Goal: Information Seeking & Learning: Learn about a topic

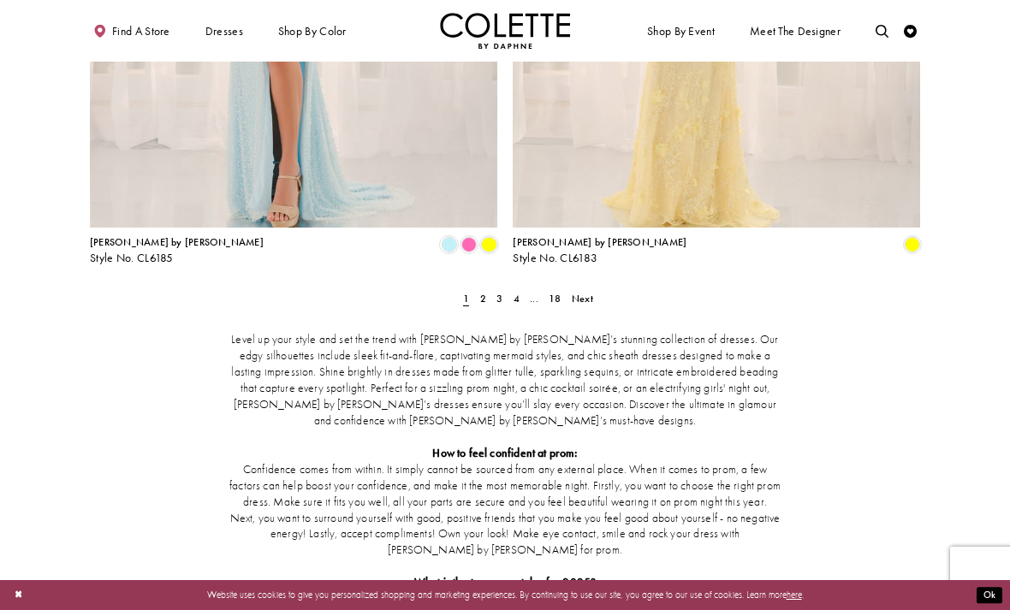
scroll to position [2413, 0]
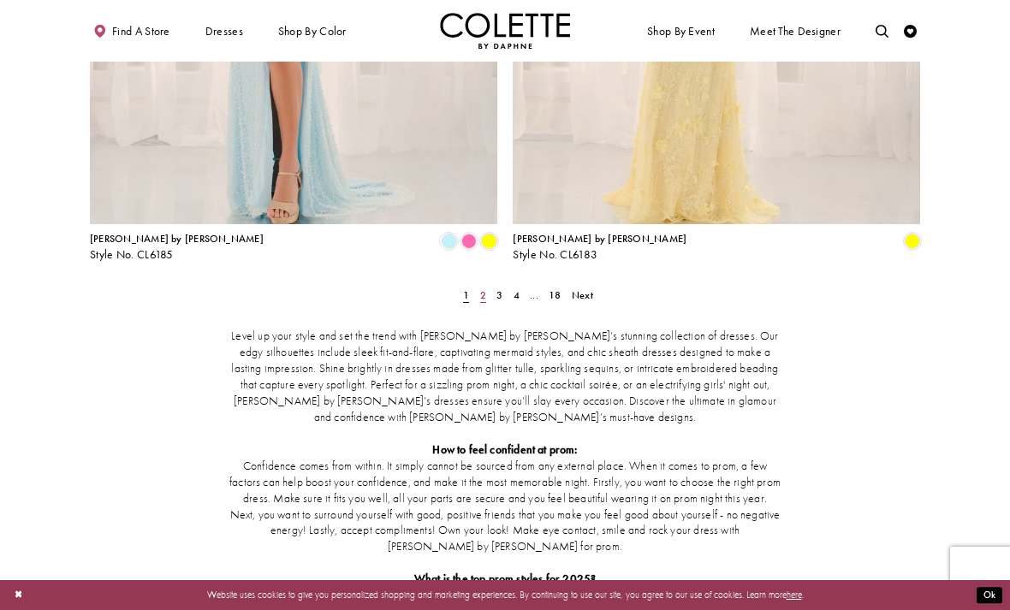
click at [481, 286] on link "2" at bounding box center [483, 295] width 14 height 19
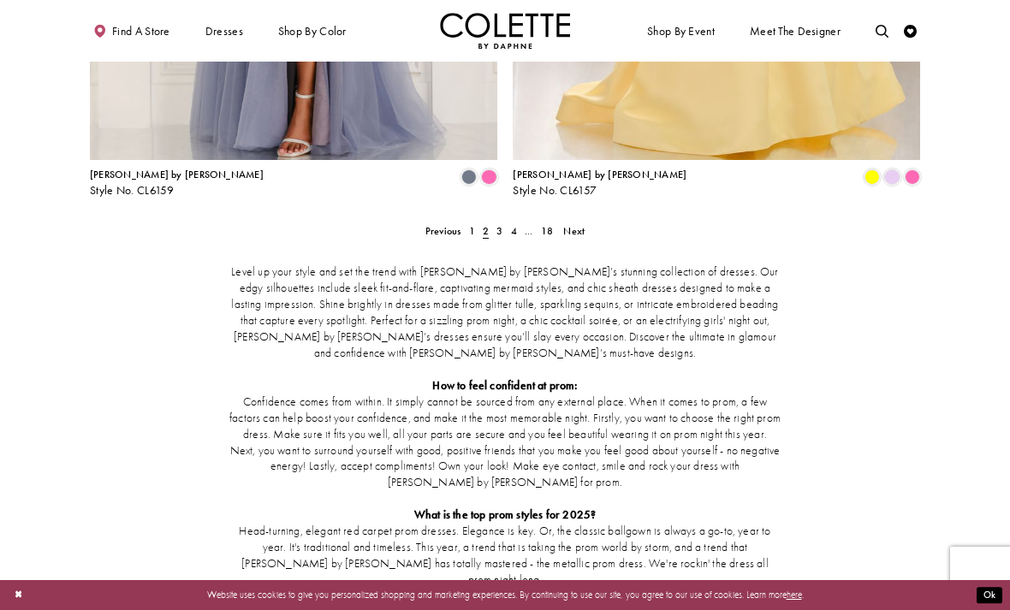
scroll to position [2473, 0]
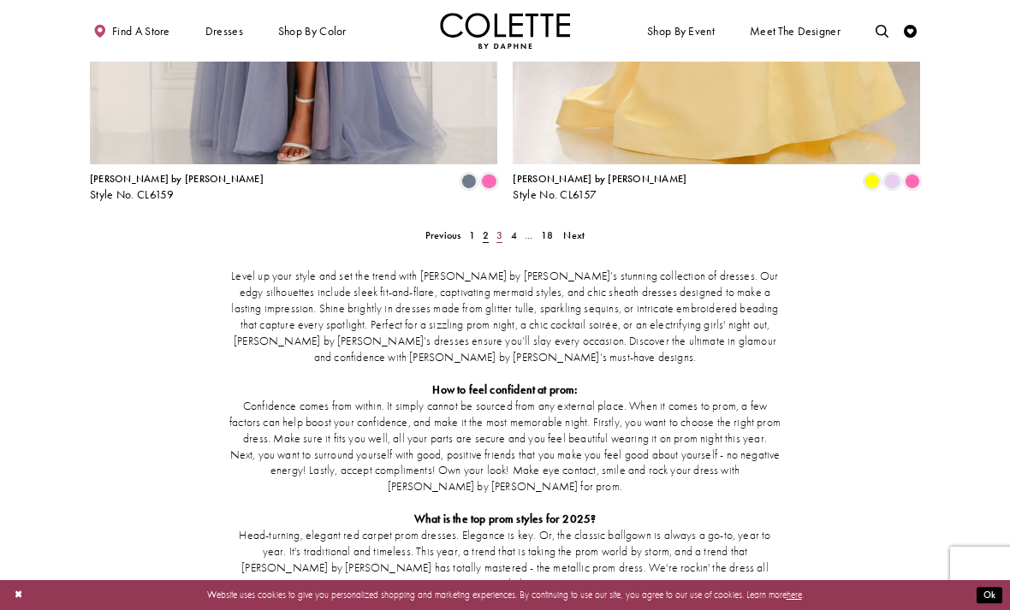
click at [499, 229] on span "3" at bounding box center [499, 236] width 6 height 14
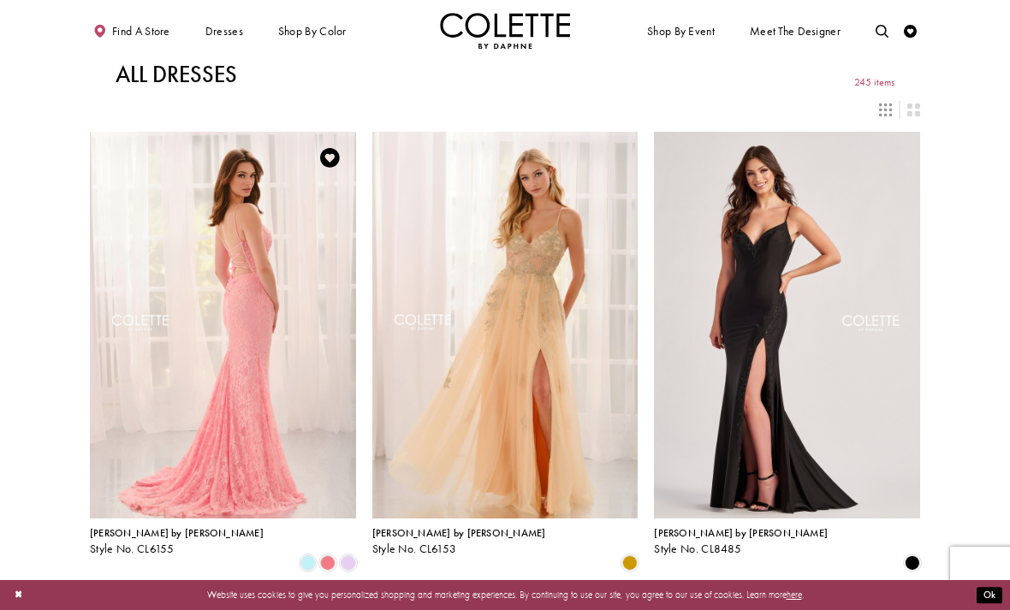
click at [286, 383] on img "Visit Colette by Daphne Style No. CL6155 Page" at bounding box center [223, 325] width 266 height 387
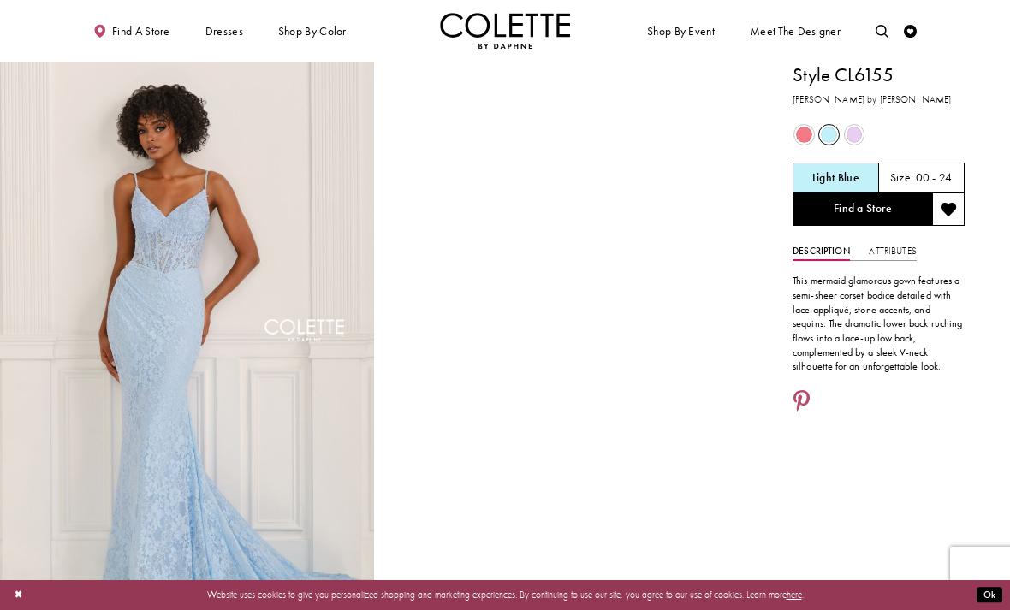
click at [810, 142] on div "Out of Stock" at bounding box center [804, 134] width 23 height 23
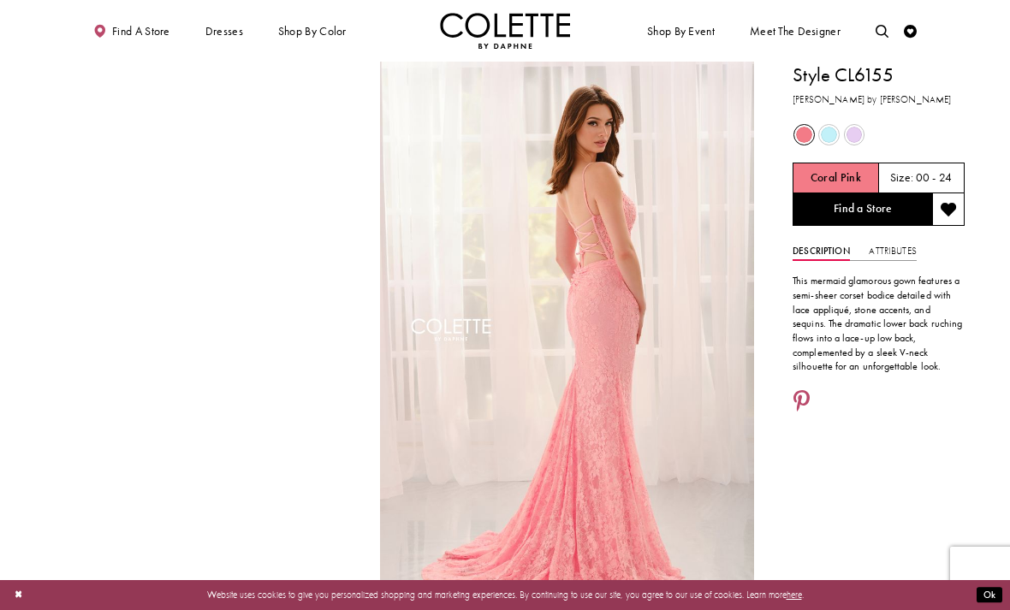
click at [841, 136] on div "Out of Stock" at bounding box center [853, 134] width 25 height 25
click at [833, 134] on span "Product color controls state depends on size chosen" at bounding box center [829, 135] width 16 height 16
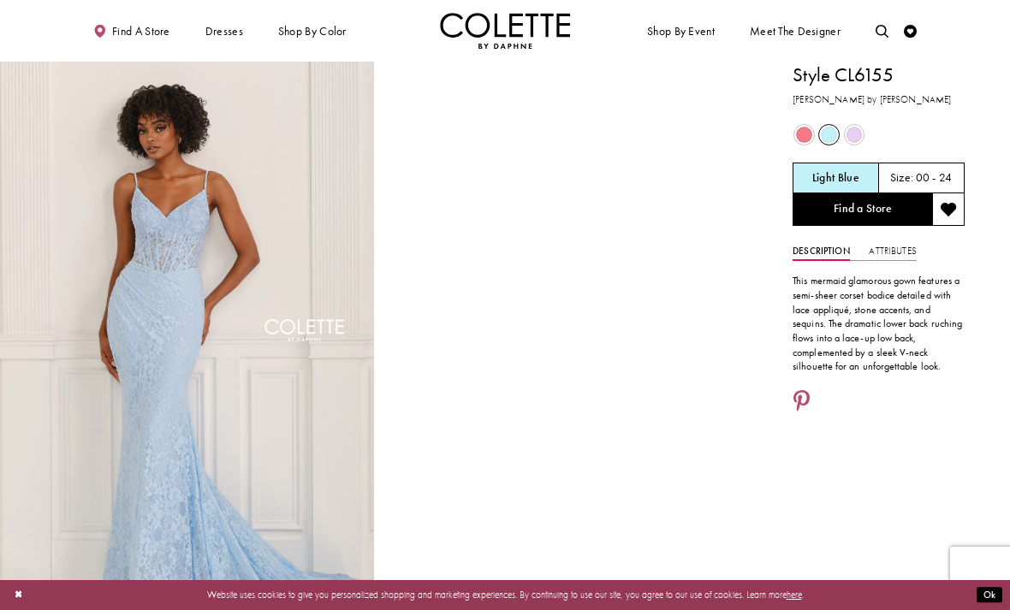
click at [859, 128] on span "Product color controls state depends on size chosen" at bounding box center [855, 135] width 16 height 16
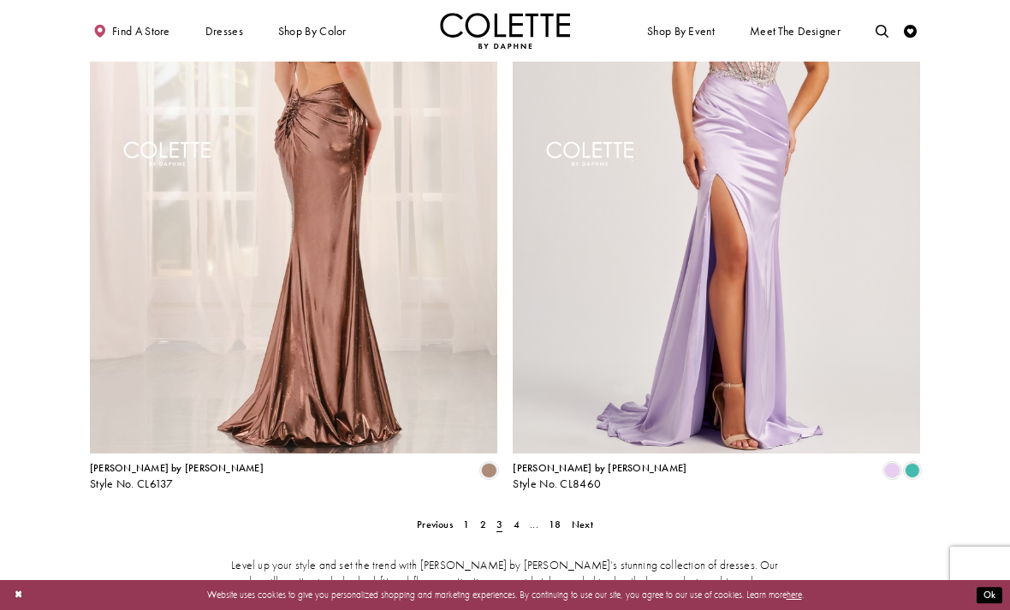
scroll to position [2175, 0]
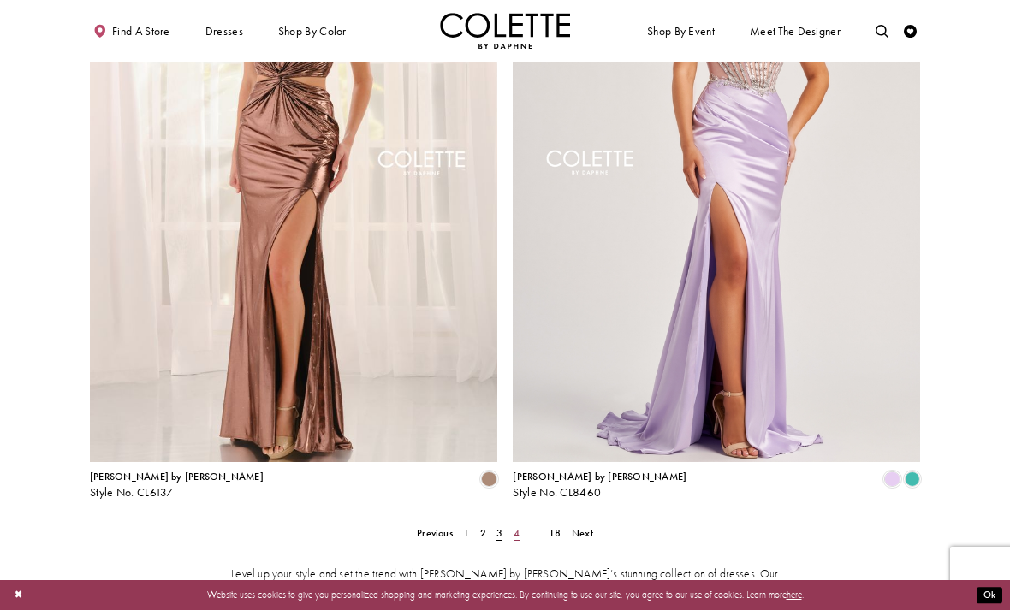
click at [519, 526] on span "4" at bounding box center [517, 533] width 6 height 14
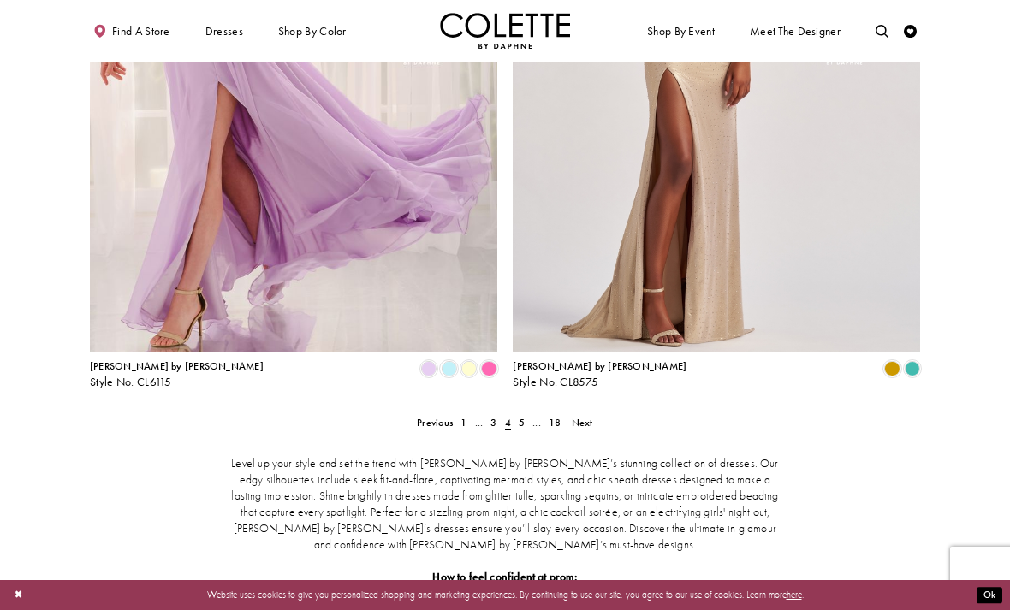
scroll to position [2309, 0]
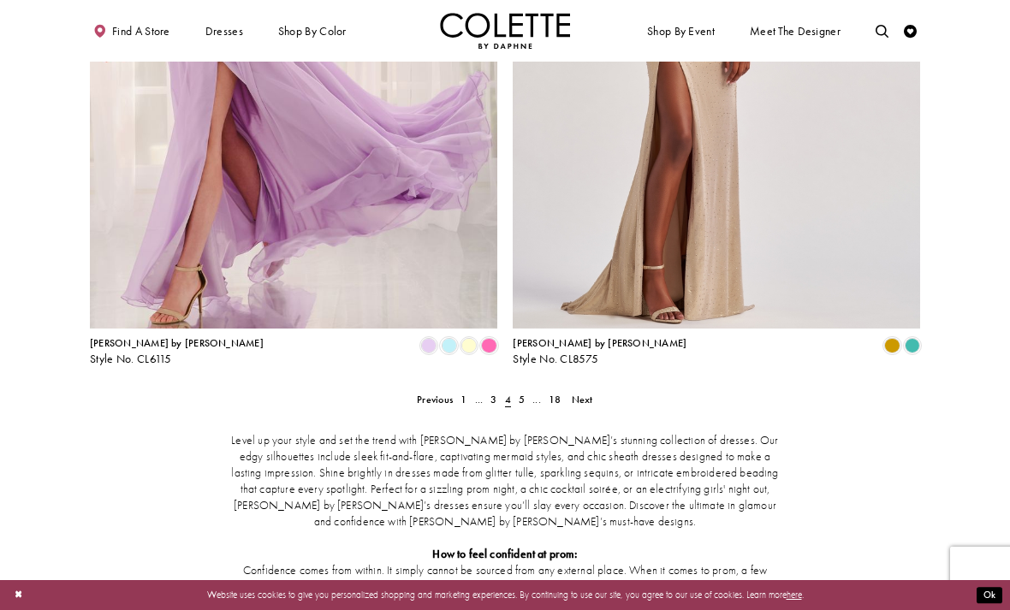
click at [524, 393] on span "5" at bounding box center [522, 400] width 6 height 14
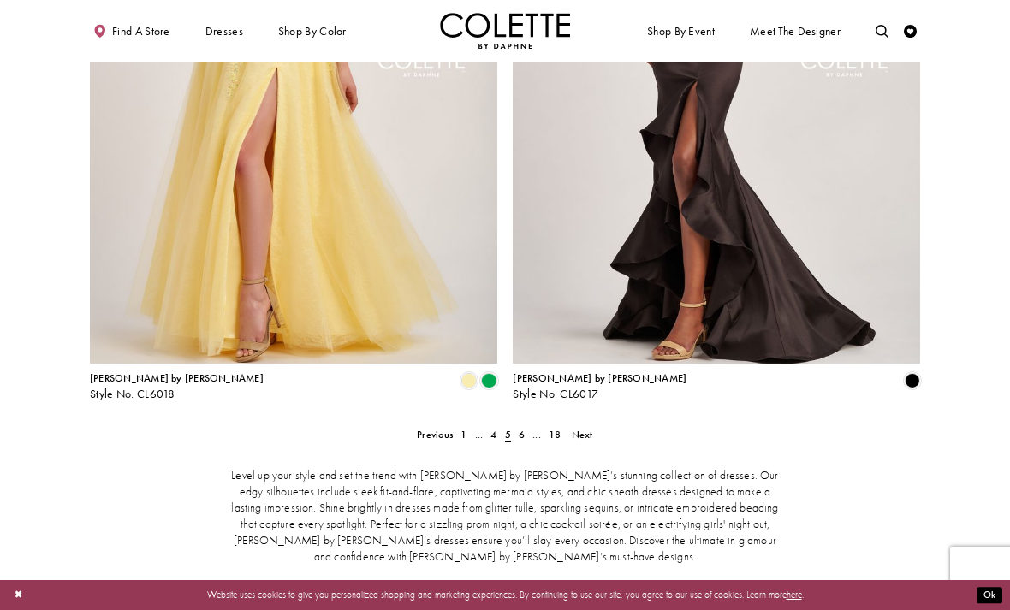
scroll to position [2326, 0]
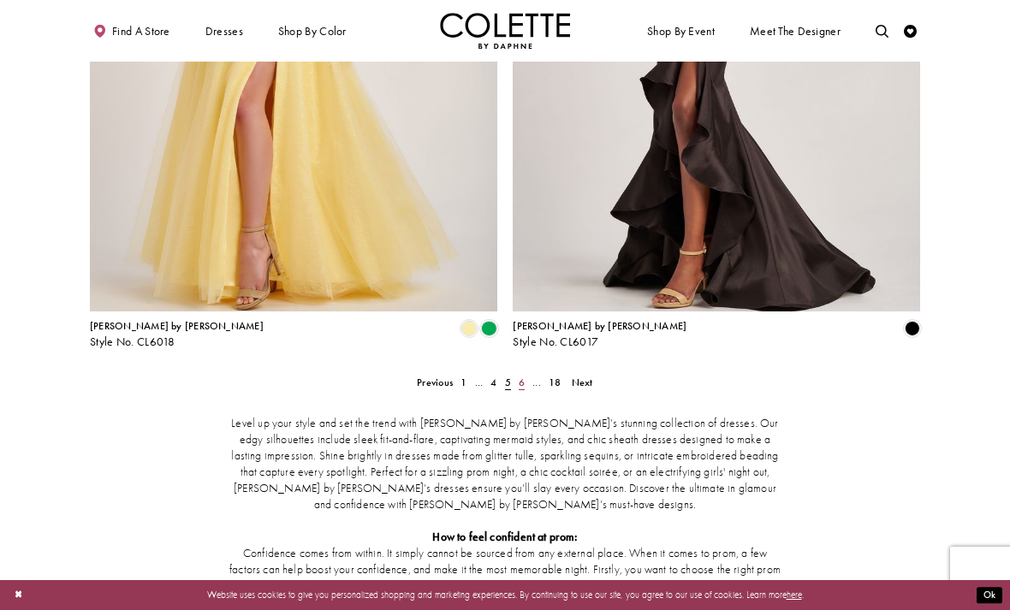
click at [524, 376] on span "6" at bounding box center [522, 383] width 6 height 14
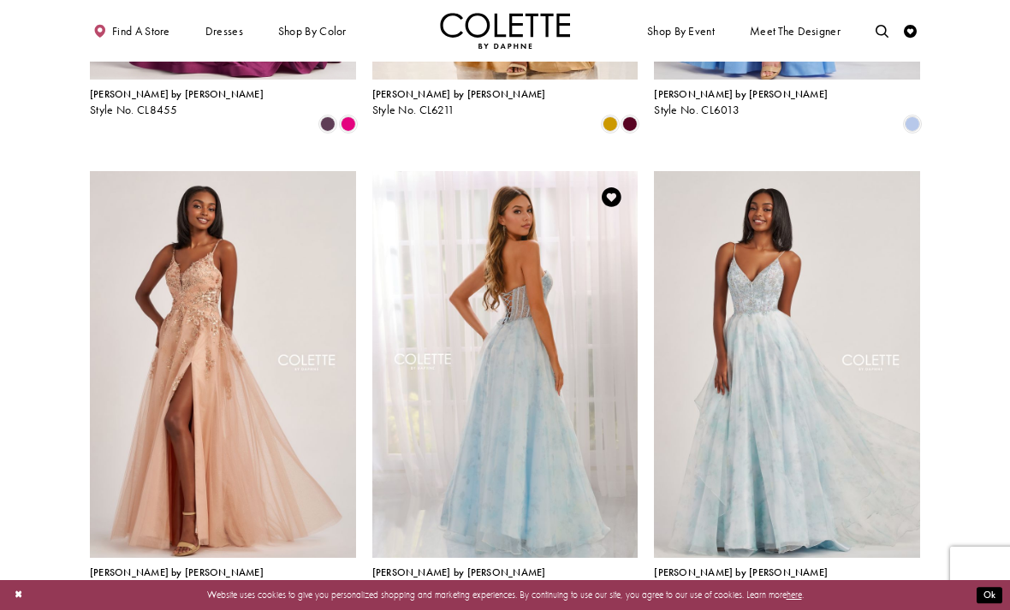
scroll to position [438, 0]
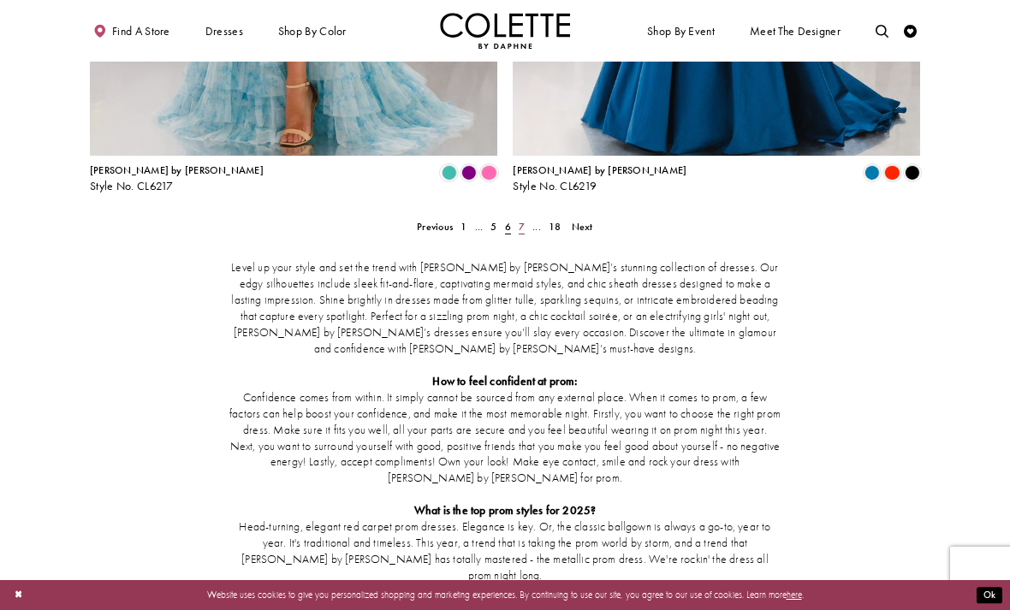
click at [521, 220] on span "7" at bounding box center [522, 227] width 6 height 14
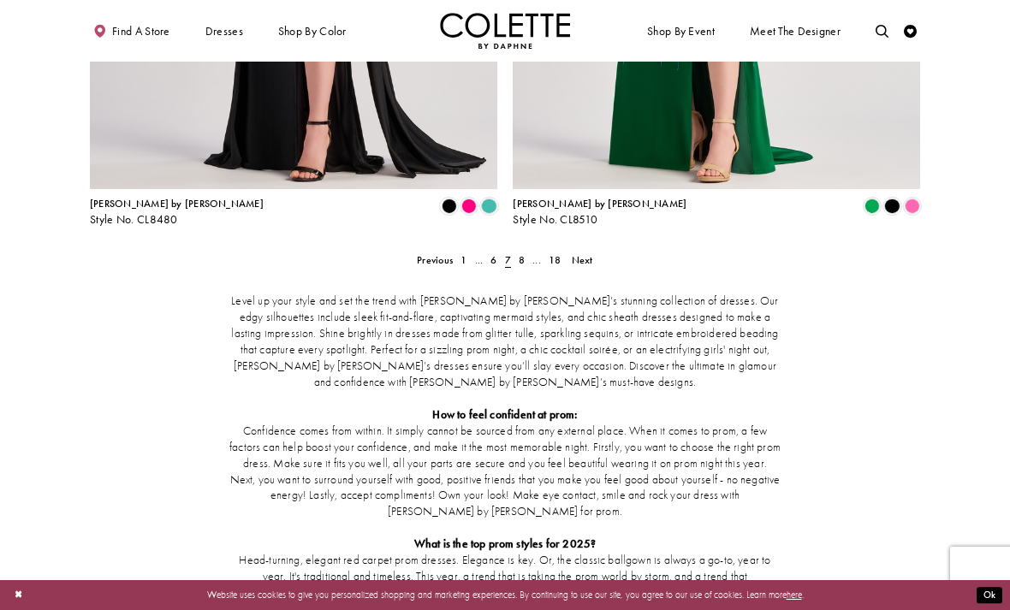
scroll to position [2445, 0]
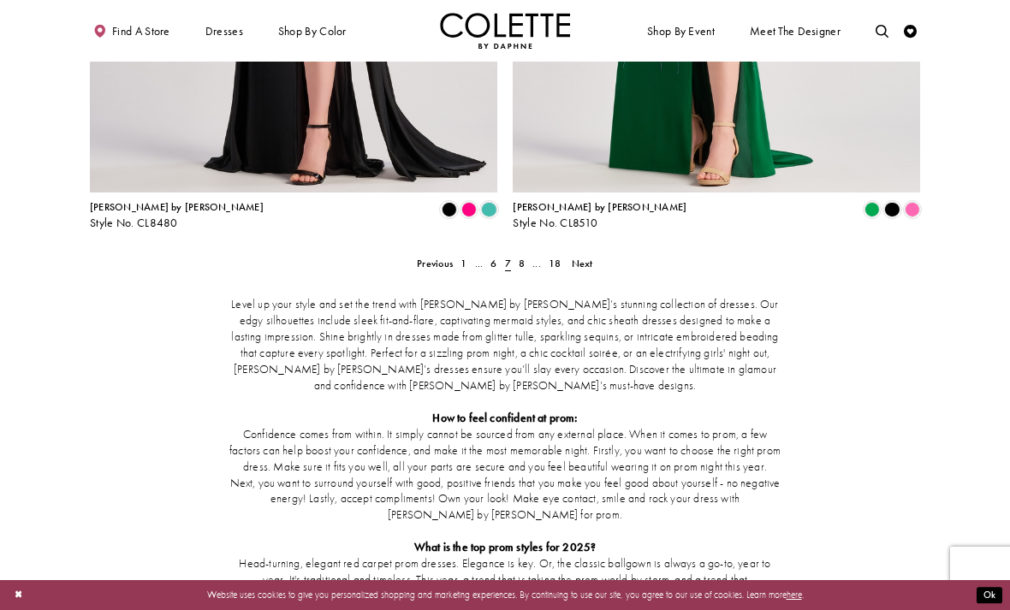
click at [514, 254] on span "7" at bounding box center [508, 263] width 14 height 19
click at [520, 257] on span "8" at bounding box center [522, 264] width 6 height 14
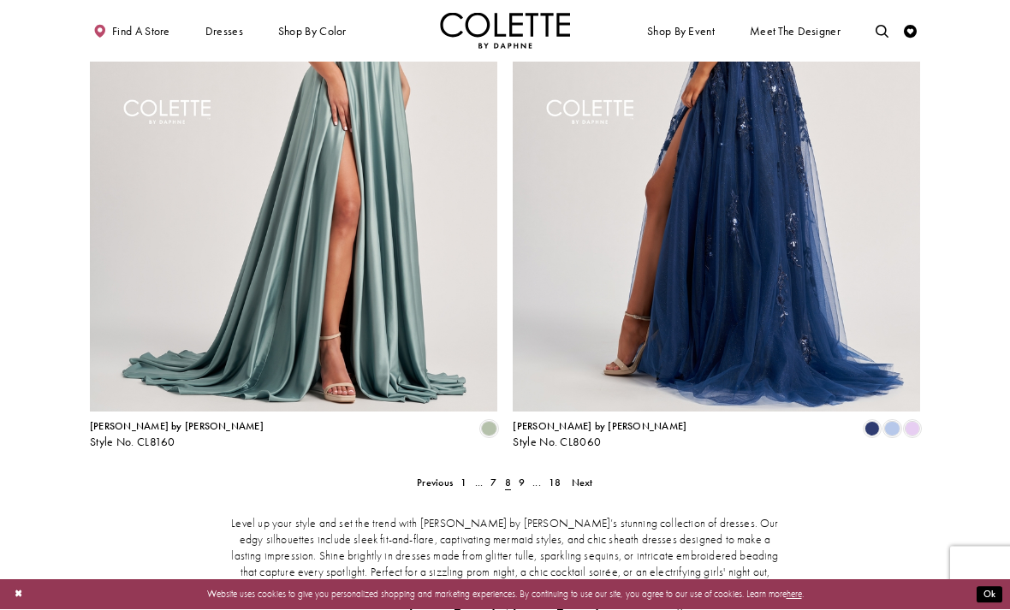
scroll to position [2274, 0]
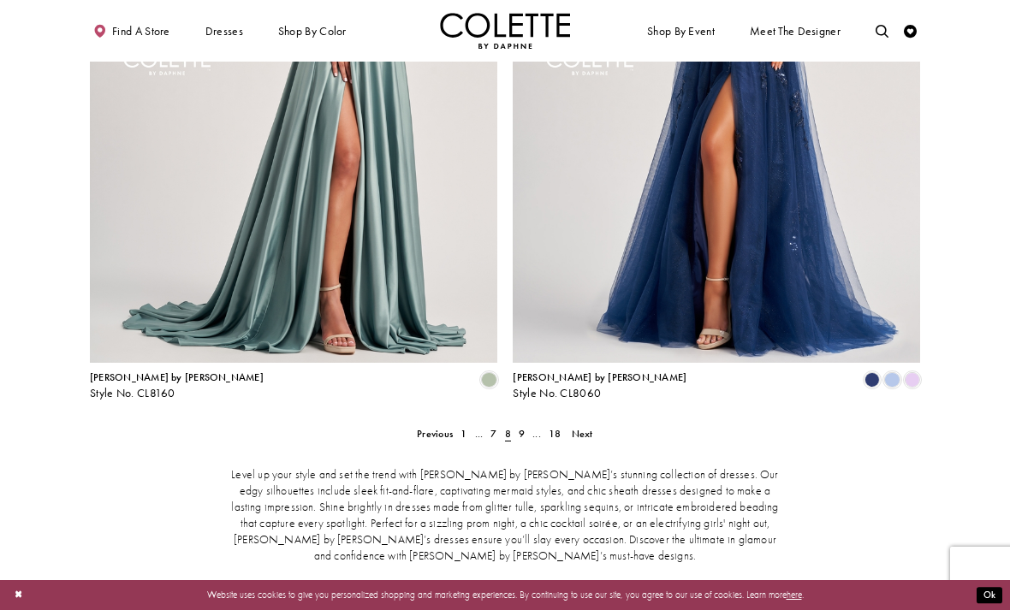
click at [520, 427] on span "9" at bounding box center [522, 434] width 6 height 14
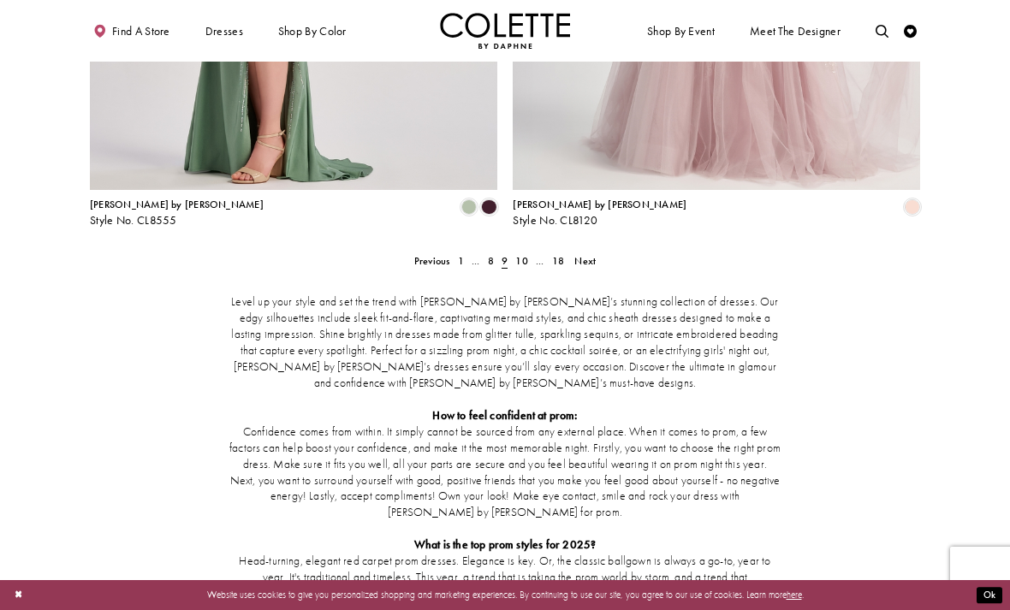
scroll to position [2445, 0]
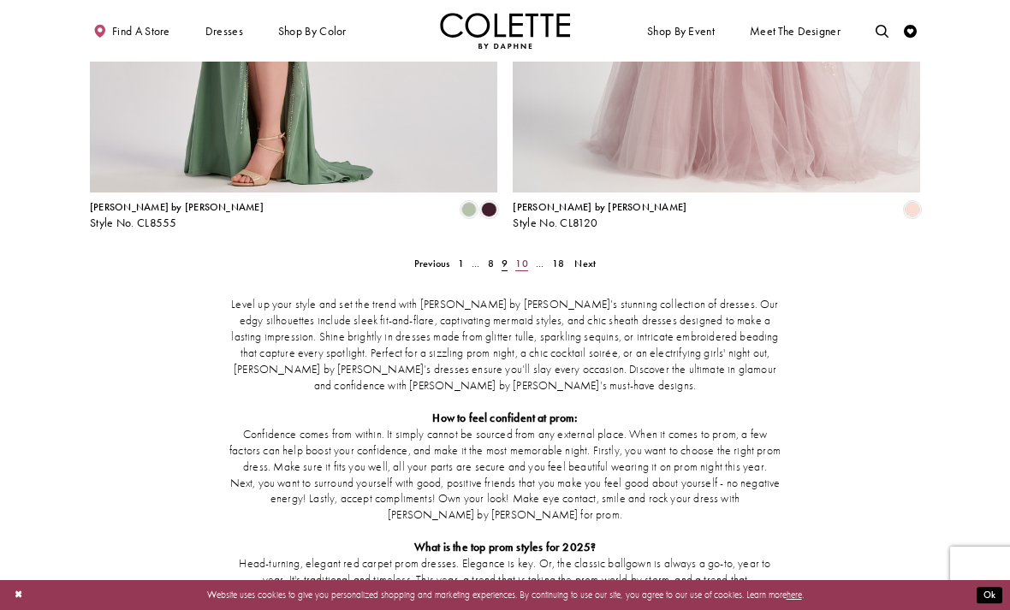
click at [527, 257] on span "10" at bounding box center [521, 264] width 12 height 14
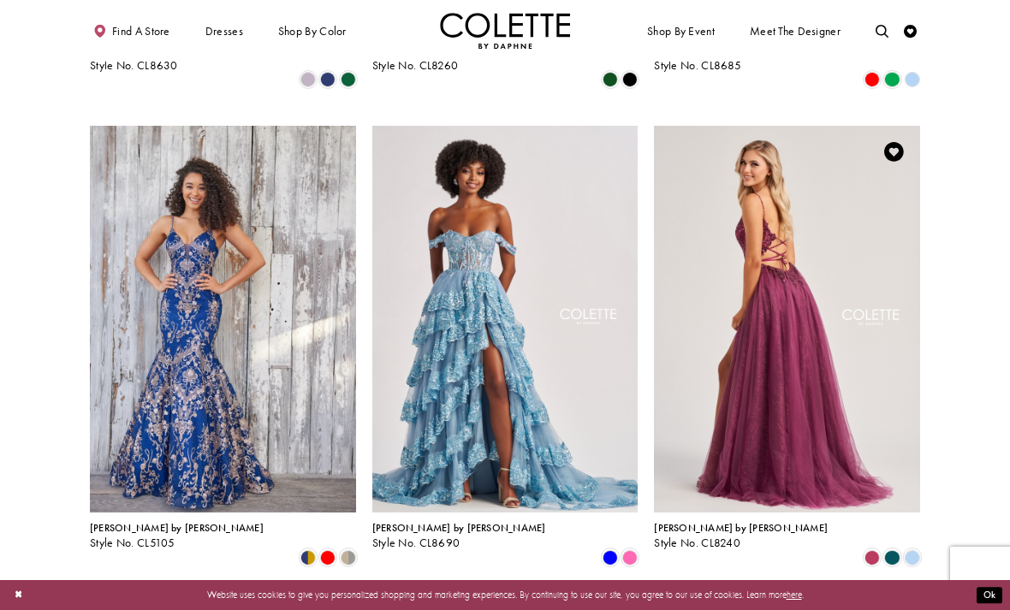
scroll to position [969, 0]
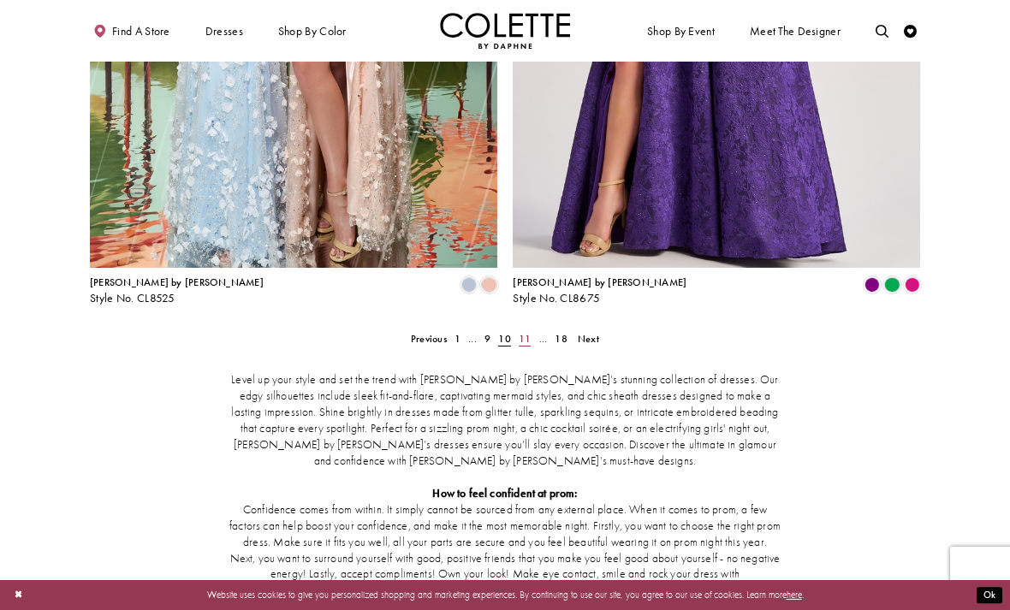
click at [524, 332] on span "11" at bounding box center [525, 339] width 12 height 14
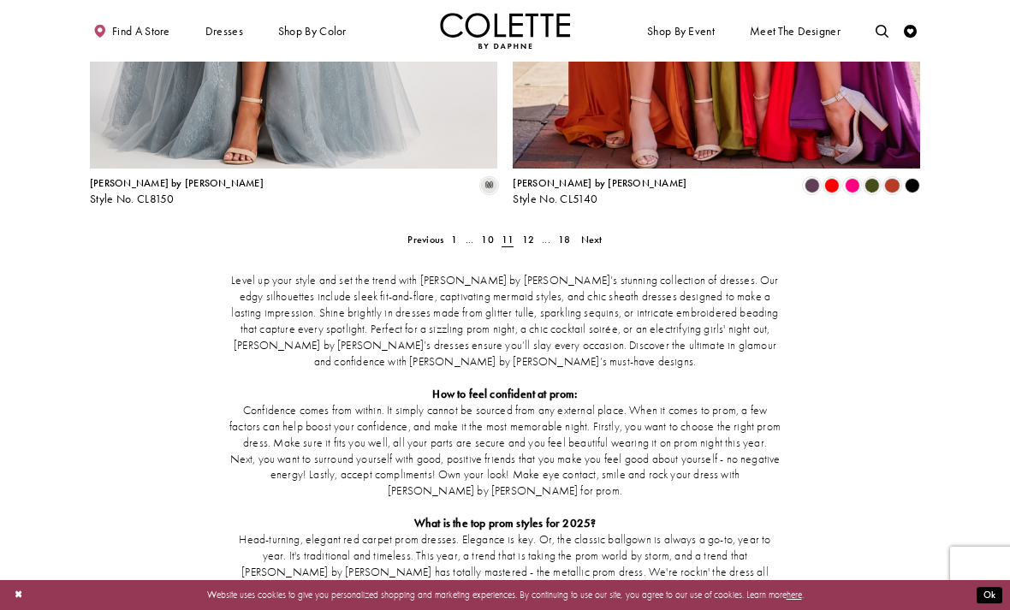
scroll to position [2467, 0]
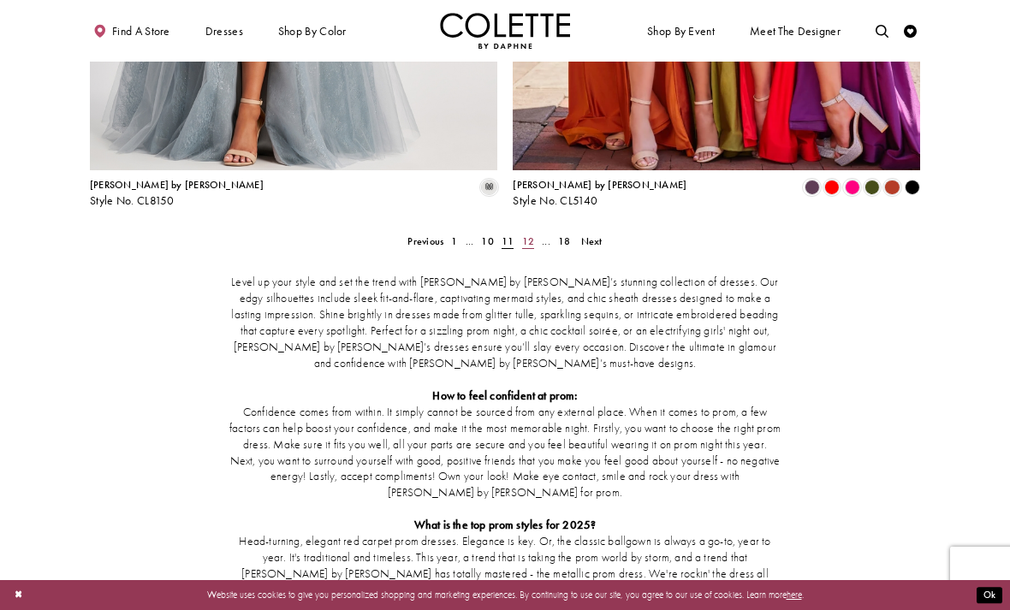
click at [522, 235] on span "12" at bounding box center [528, 242] width 12 height 14
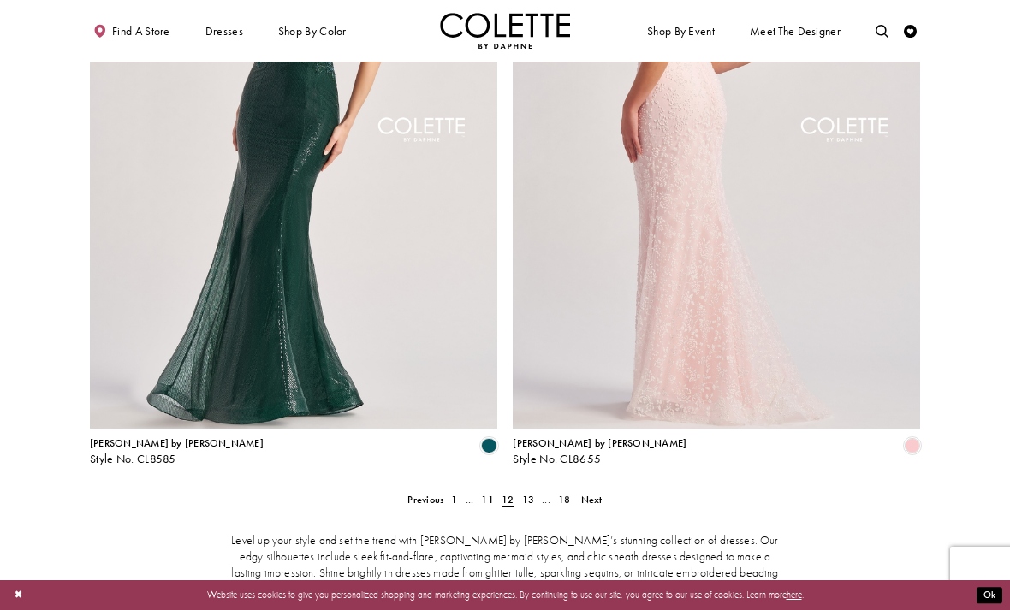
scroll to position [2210, 0]
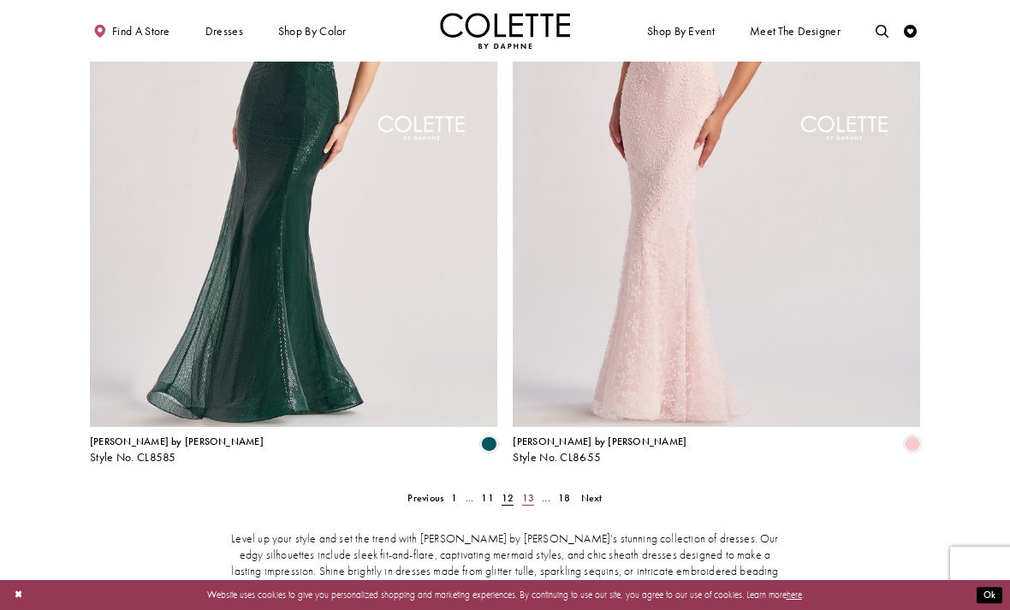
click at [522, 491] on span "13" at bounding box center [528, 498] width 12 height 14
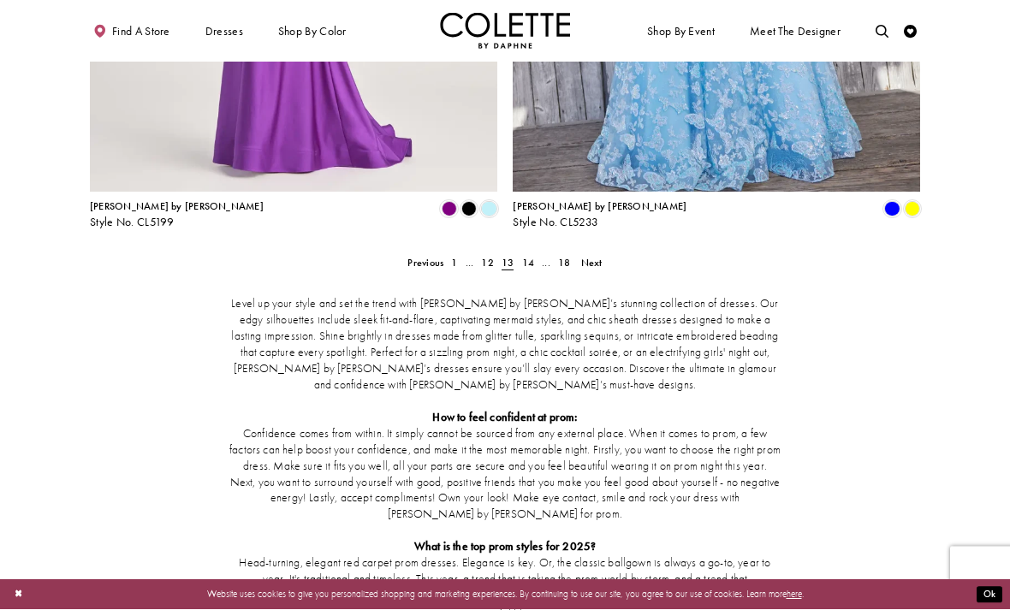
scroll to position [2446, 0]
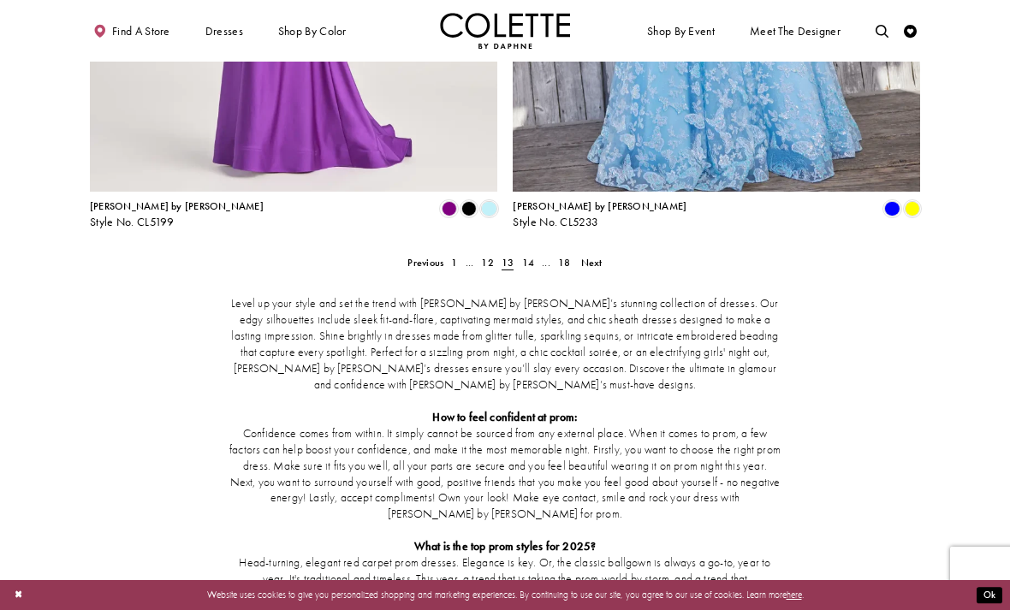
click at [524, 269] on div "Level up your style and set the trend with [PERSON_NAME] by [PERSON_NAME]’s stu…" at bounding box center [505, 490] width 830 height 443
click at [526, 256] on span "14" at bounding box center [528, 263] width 12 height 14
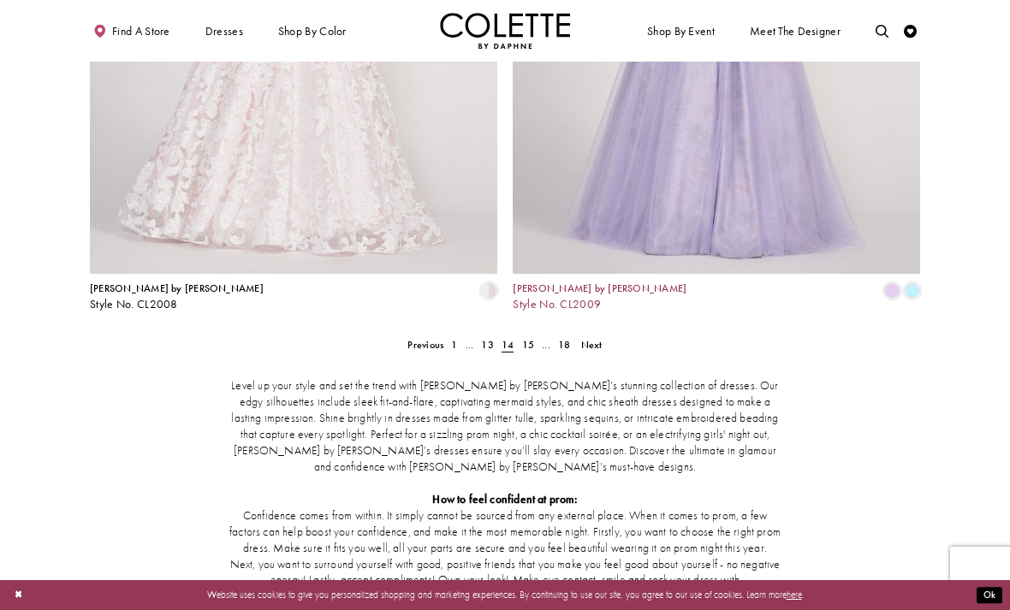
scroll to position [2404, 0]
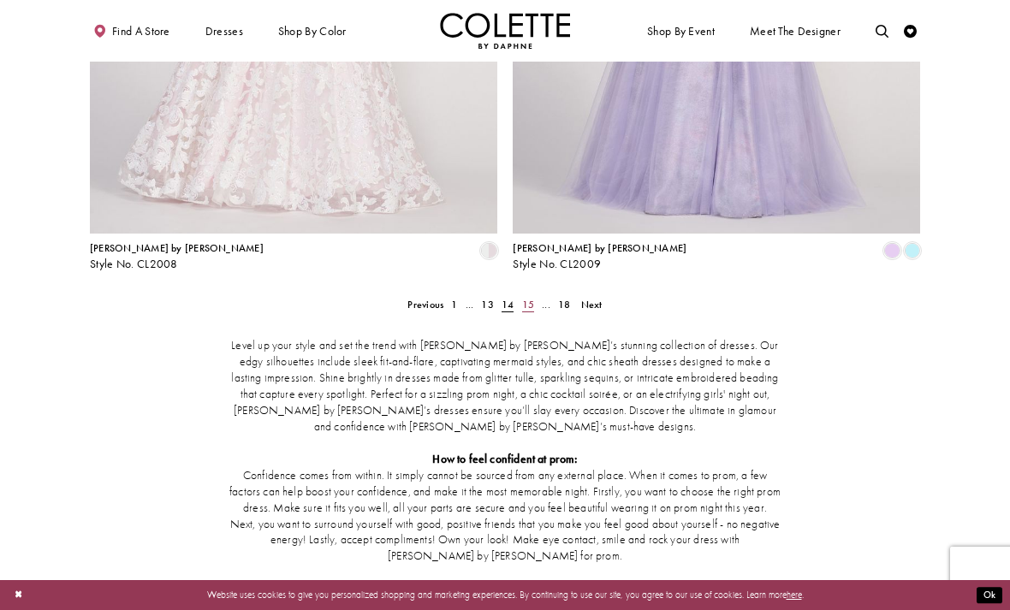
click at [523, 298] on span "15" at bounding box center [528, 305] width 12 height 14
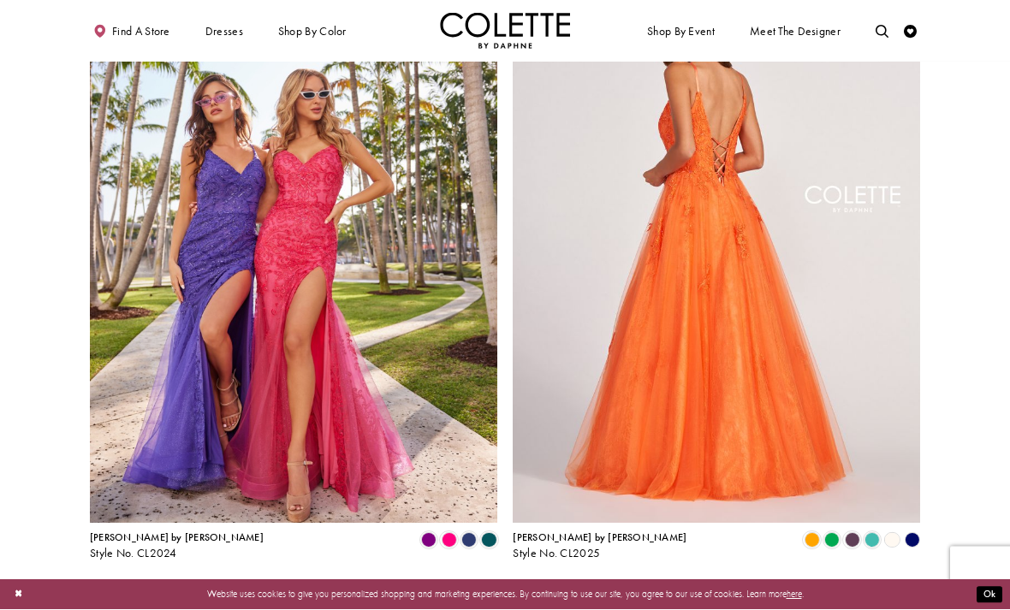
scroll to position [2134, 0]
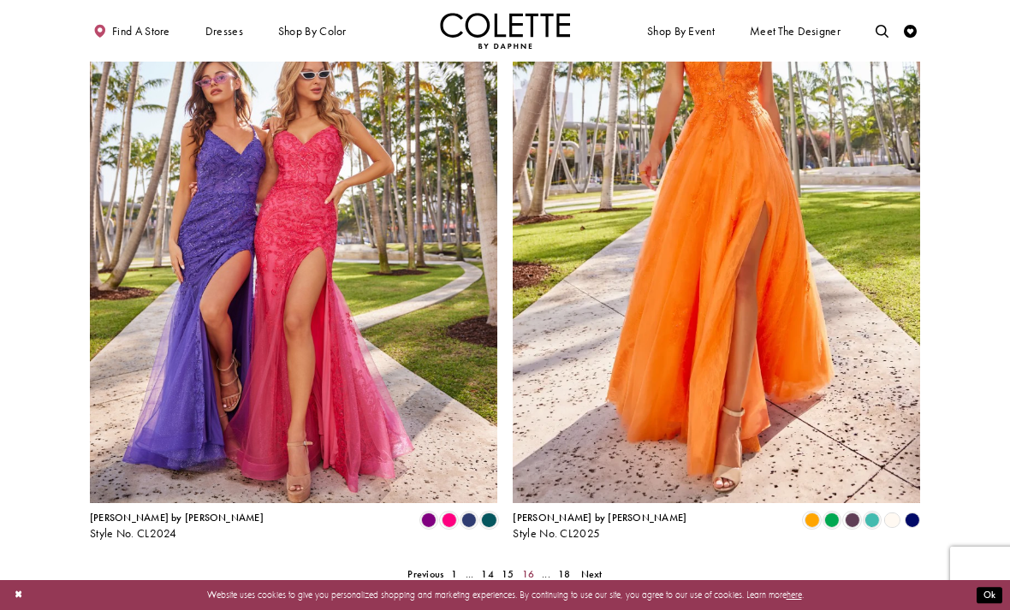
click at [531, 568] on span "16" at bounding box center [528, 575] width 12 height 14
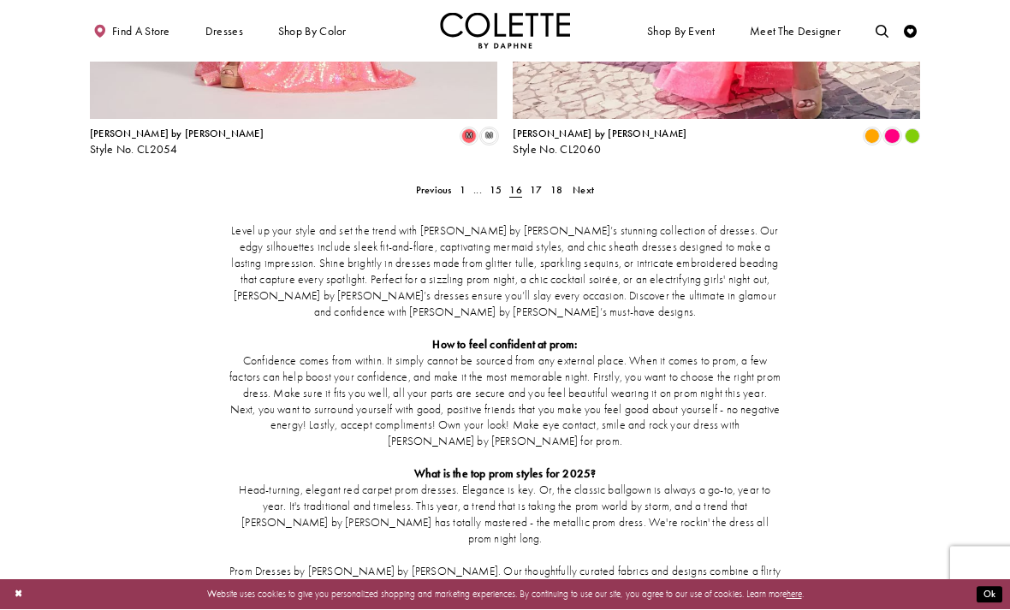
scroll to position [2531, 0]
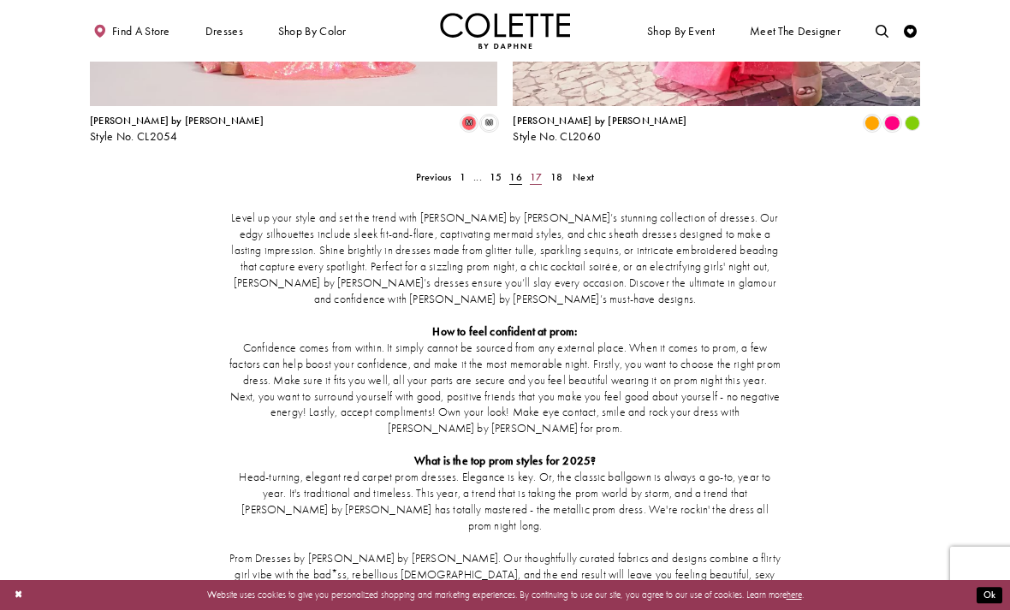
click at [542, 170] on span "17" at bounding box center [536, 177] width 12 height 14
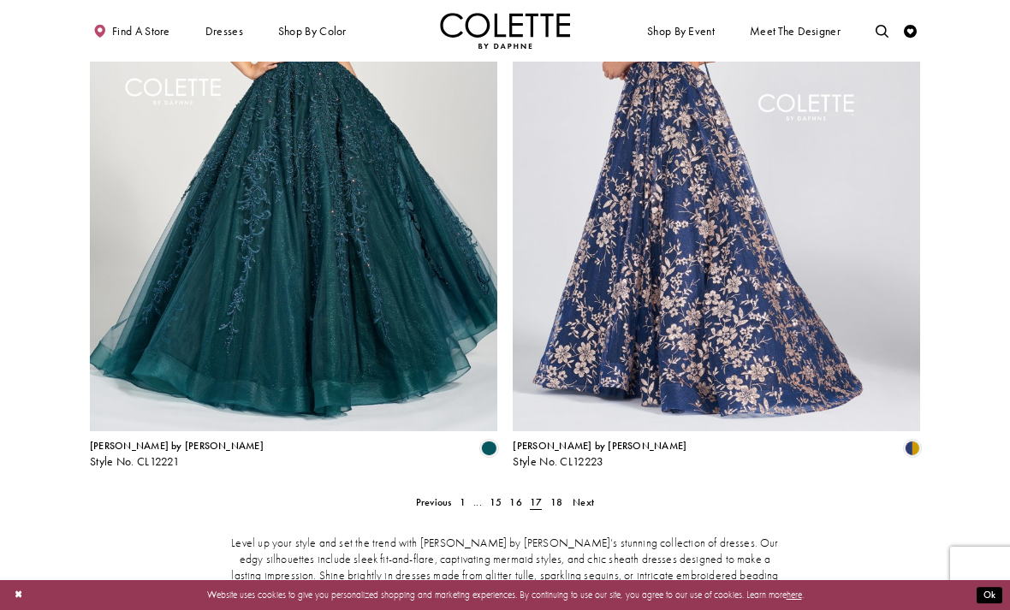
scroll to position [2254, 0]
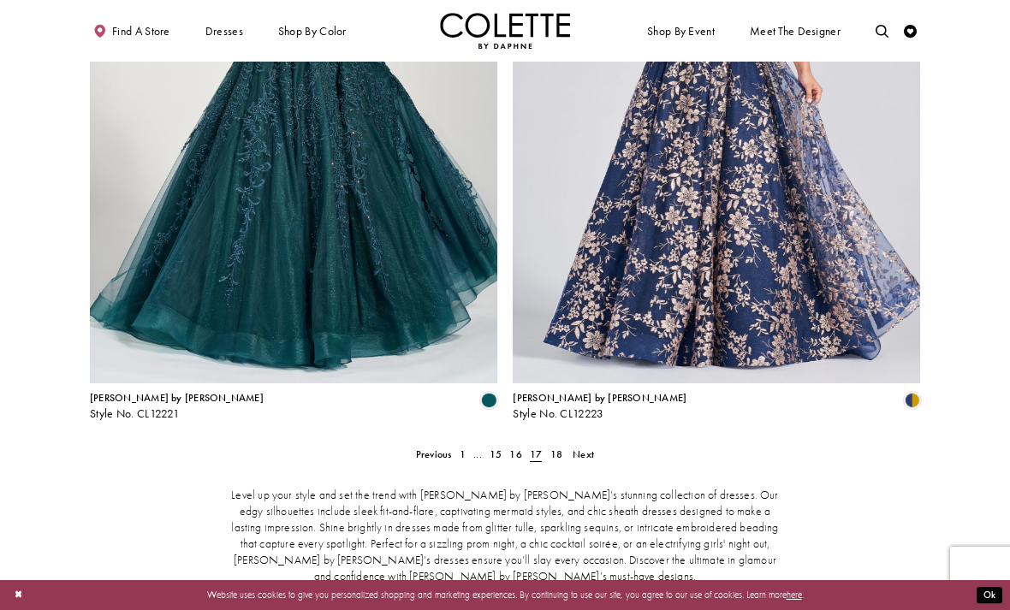
click at [556, 448] on span "18" at bounding box center [556, 455] width 12 height 14
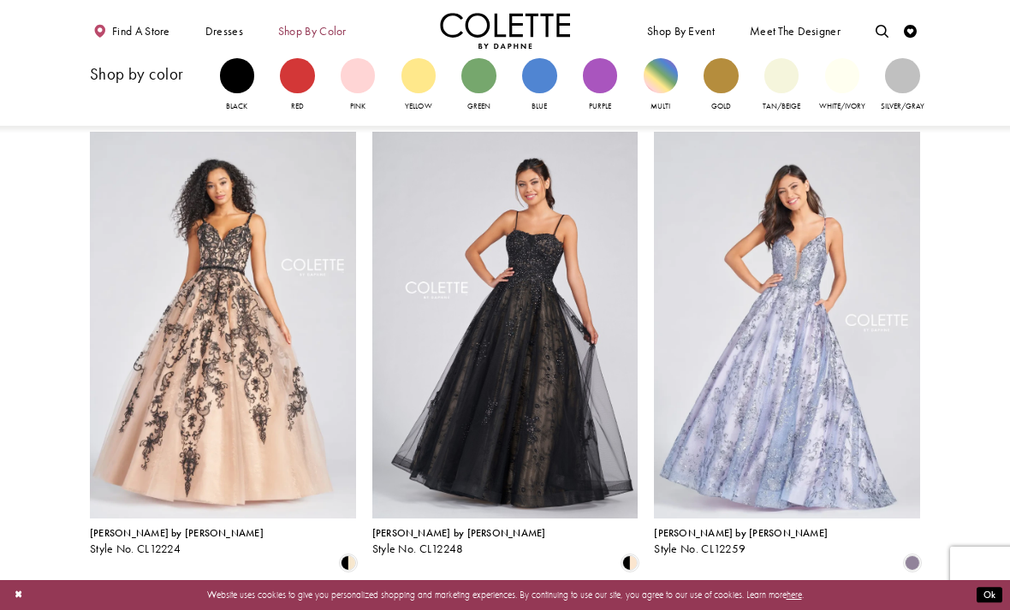
click at [321, 33] on span "Shop by color" at bounding box center [312, 31] width 68 height 13
click at [306, 38] on span "Shop by color" at bounding box center [312, 31] width 68 height 13
click at [550, 84] on div "Primary block" at bounding box center [539, 75] width 34 height 34
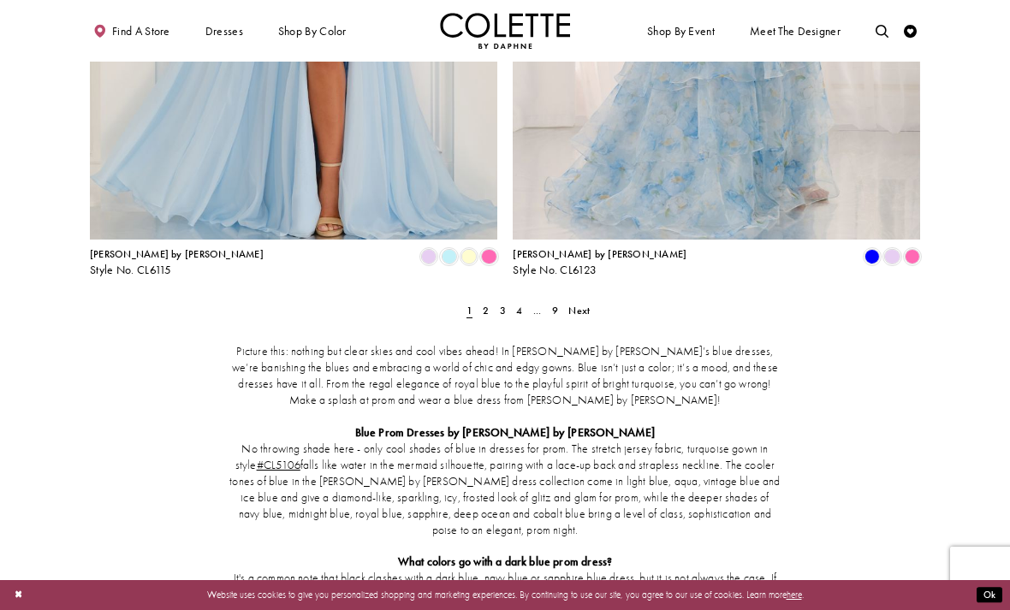
scroll to position [2459, 0]
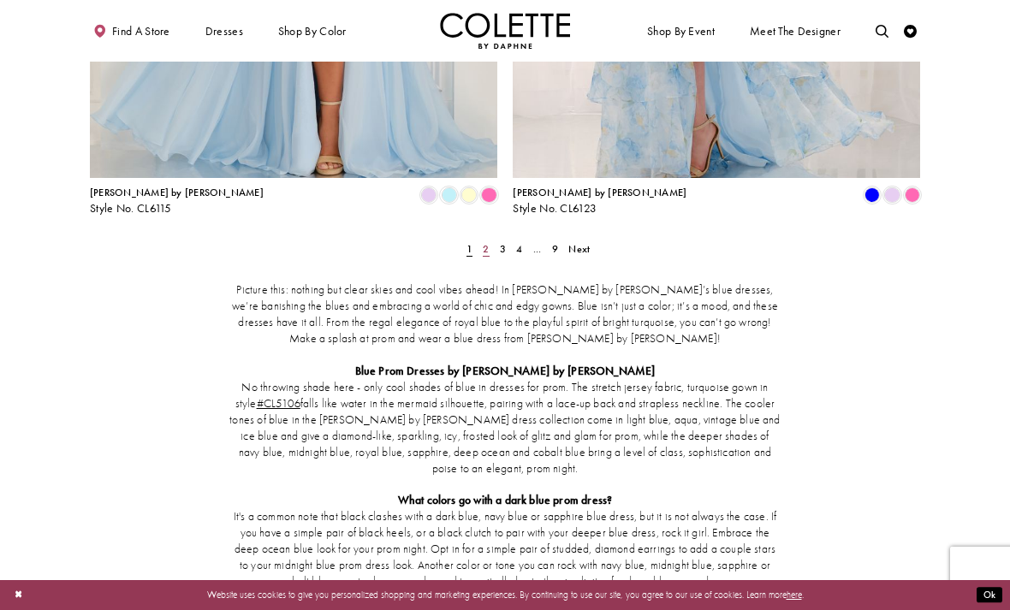
click at [480, 240] on link "2" at bounding box center [486, 249] width 14 height 19
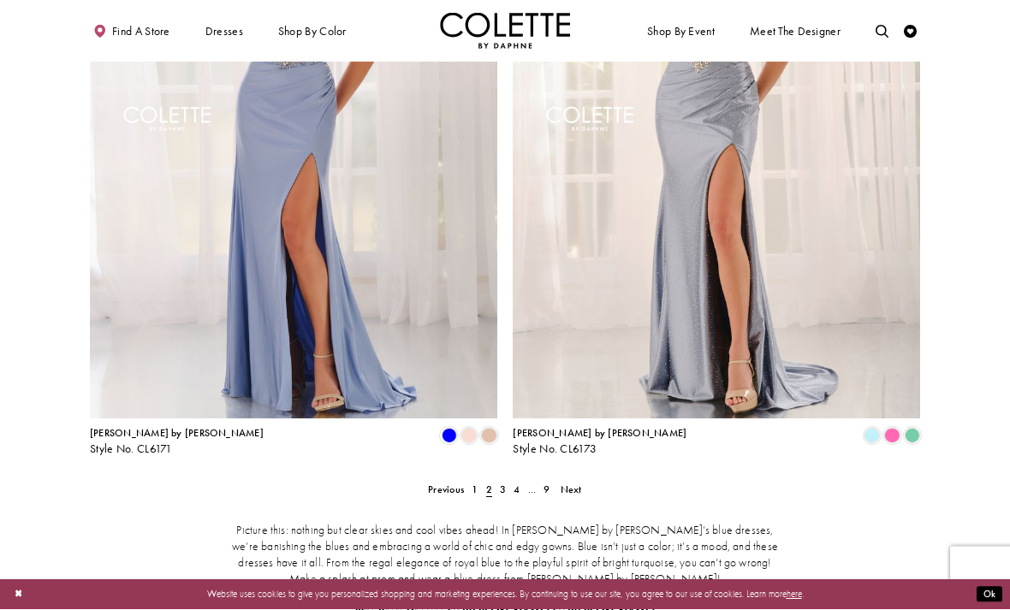
scroll to position [2317, 0]
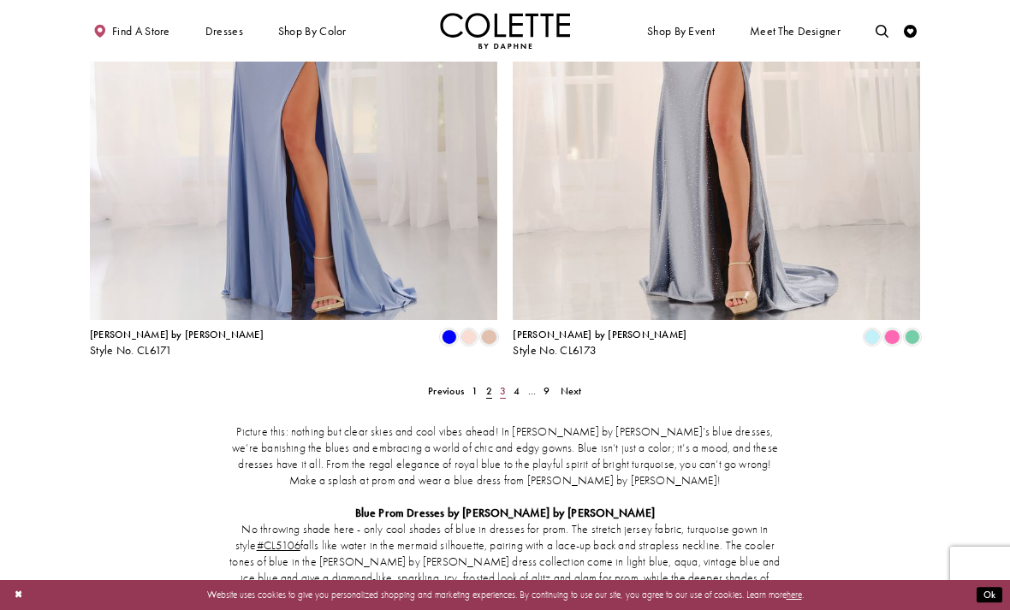
click at [502, 384] on span "3" at bounding box center [503, 391] width 6 height 14
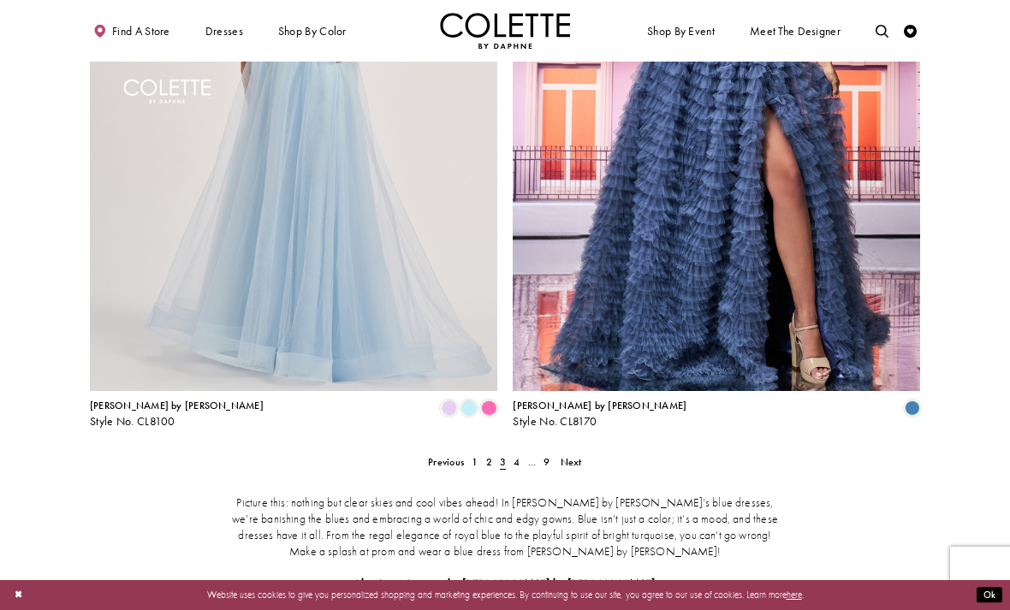
scroll to position [2252, 0]
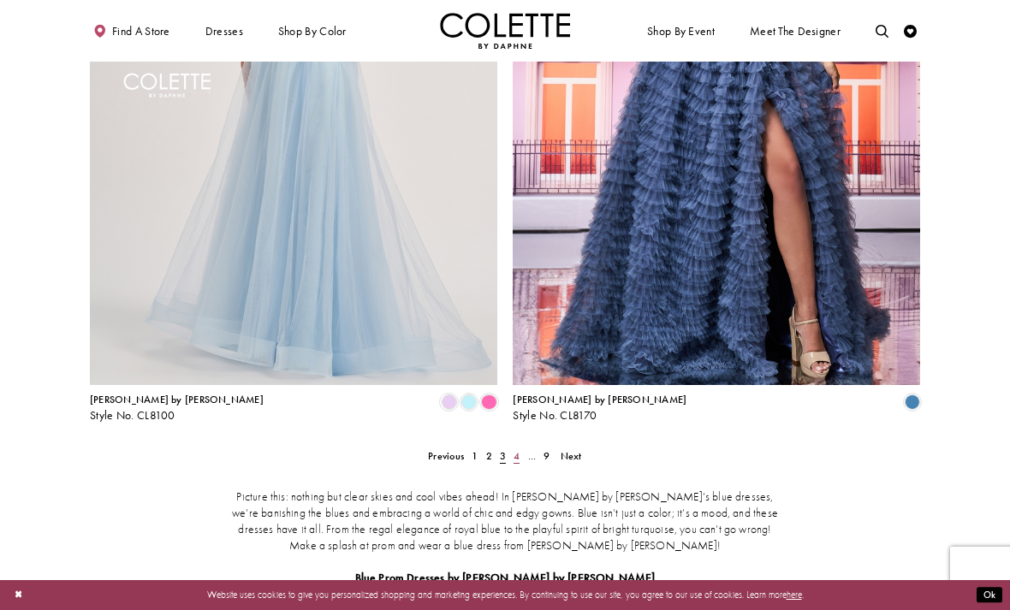
click at [517, 449] on span "4" at bounding box center [517, 456] width 6 height 14
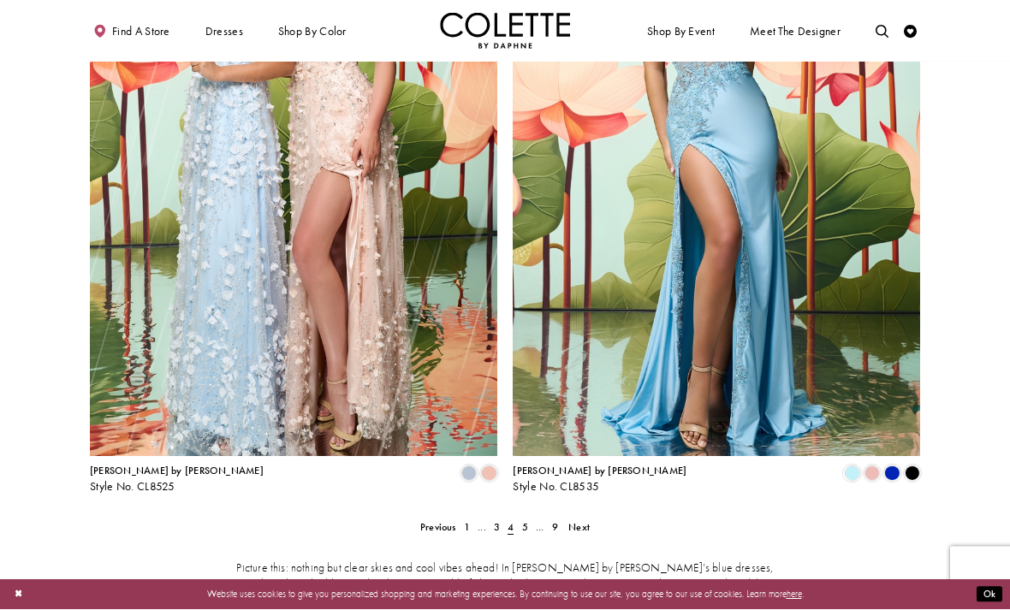
scroll to position [2200, 0]
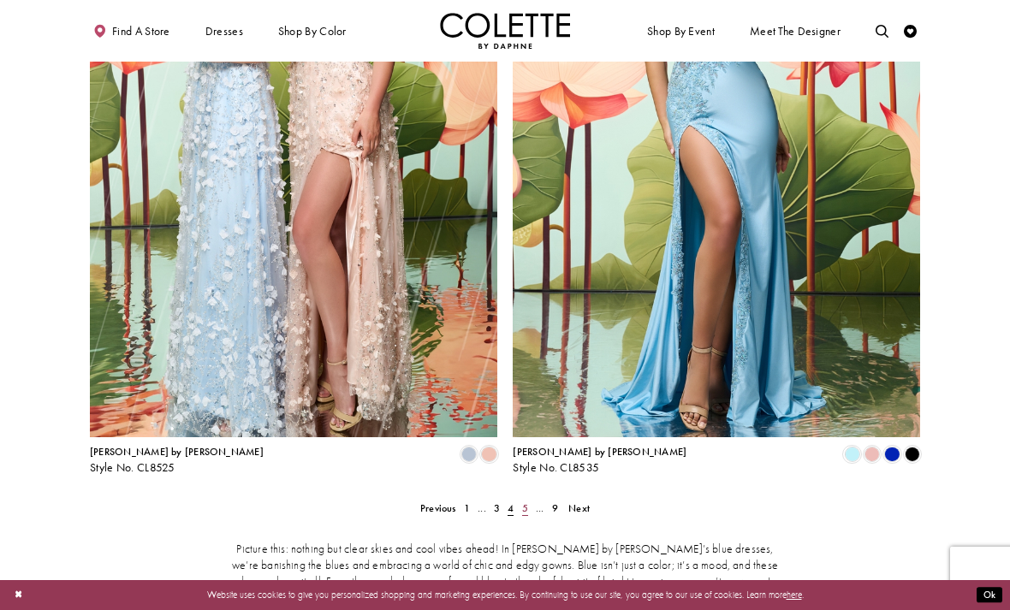
click at [530, 499] on link "5" at bounding box center [525, 508] width 14 height 19
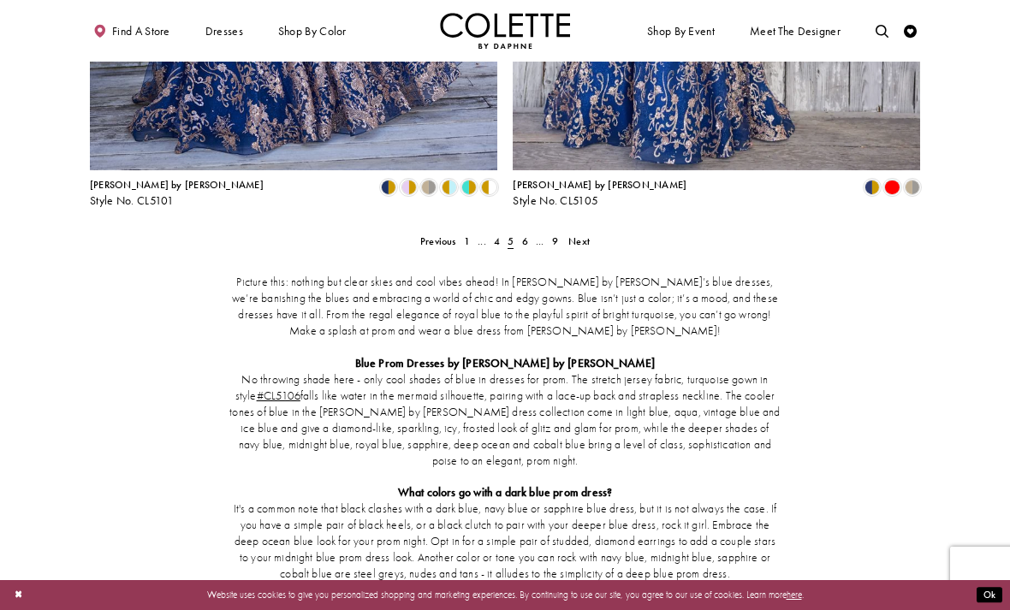
scroll to position [2455, 0]
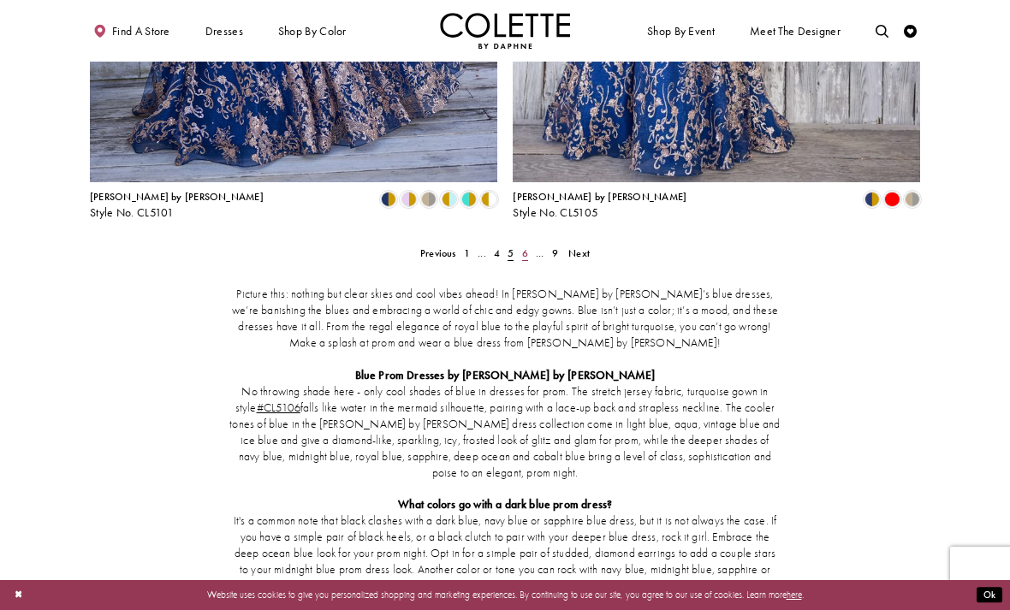
click at [528, 244] on link "6" at bounding box center [525, 253] width 14 height 19
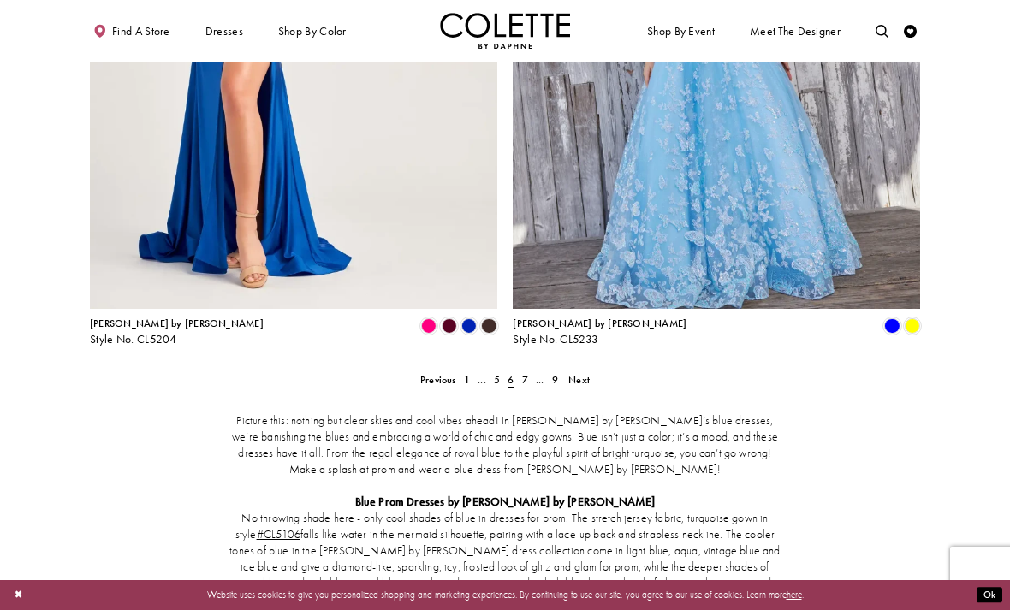
scroll to position [2441, 0]
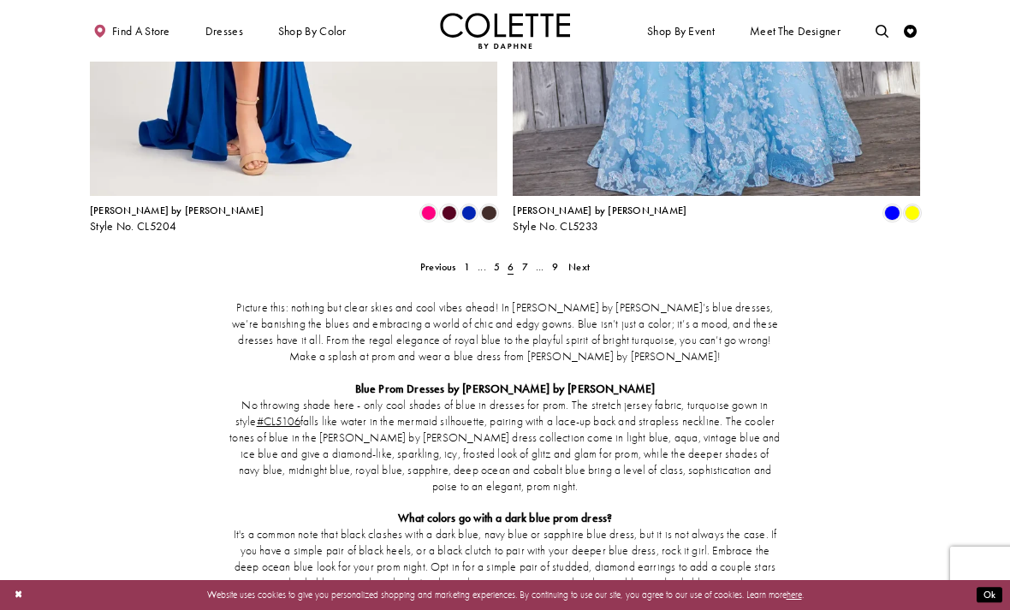
click at [527, 273] on div "Picture this: nothing but clear skies and cool vibes ahead! In Colette by Daphn…" at bounding box center [505, 527] width 830 height 508
click at [526, 260] on span "7" at bounding box center [525, 267] width 6 height 14
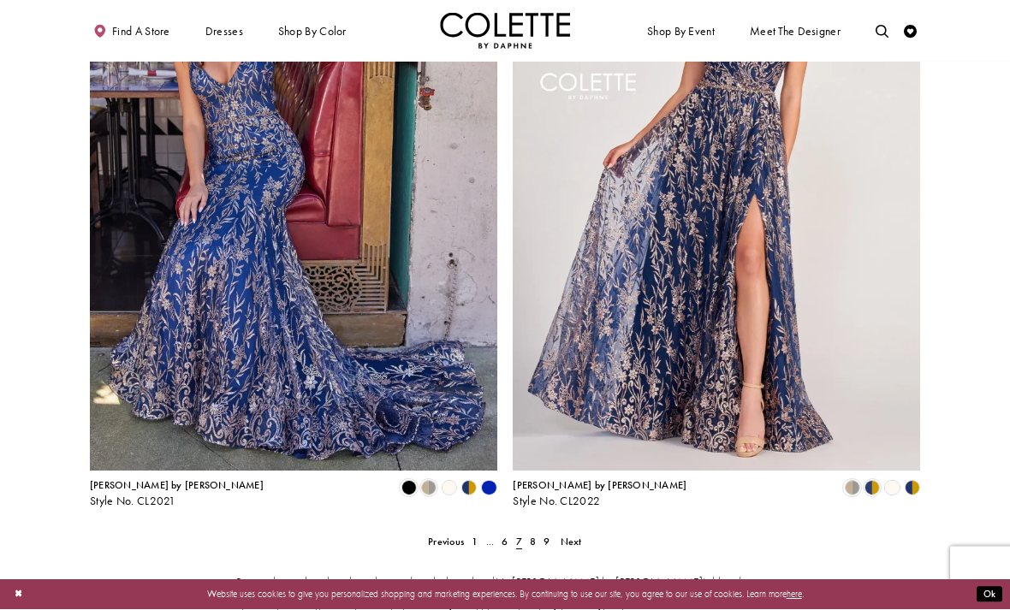
scroll to position [2175, 0]
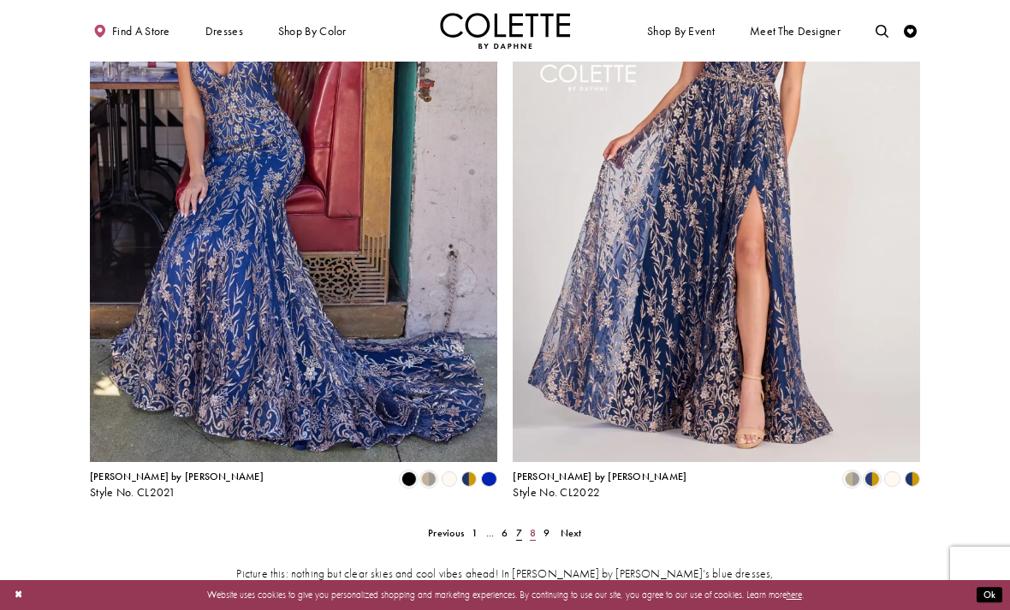
click at [534, 526] on span "8" at bounding box center [533, 533] width 6 height 14
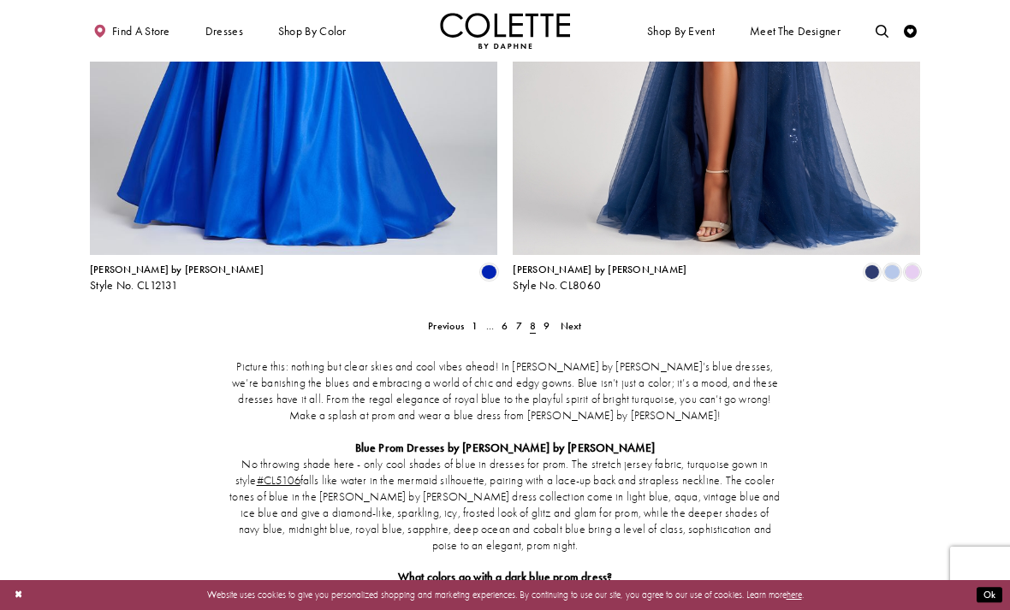
scroll to position [2383, 0]
click at [549, 318] on span "9" at bounding box center [547, 325] width 6 height 14
